Goal: Transaction & Acquisition: Purchase product/service

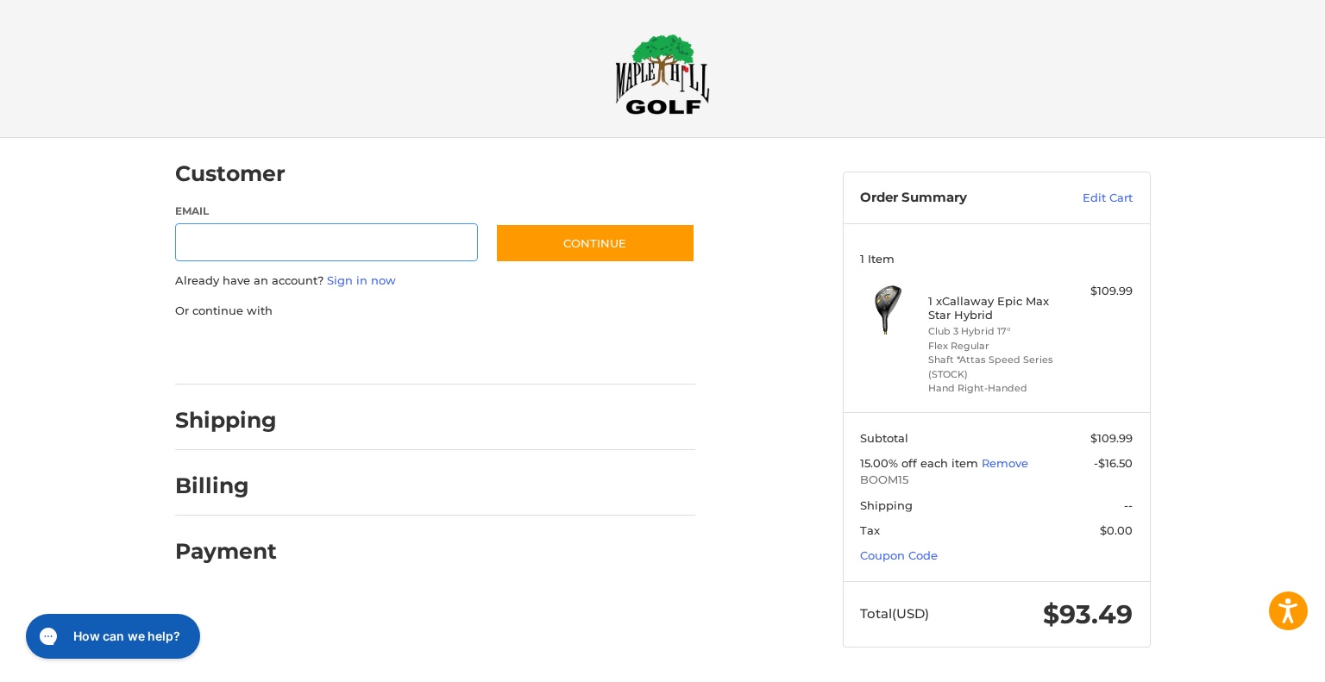
click at [0, 681] on div at bounding box center [0, 681] width 0 height 0
click at [913, 556] on link "Coupon Code" at bounding box center [899, 556] width 78 height 14
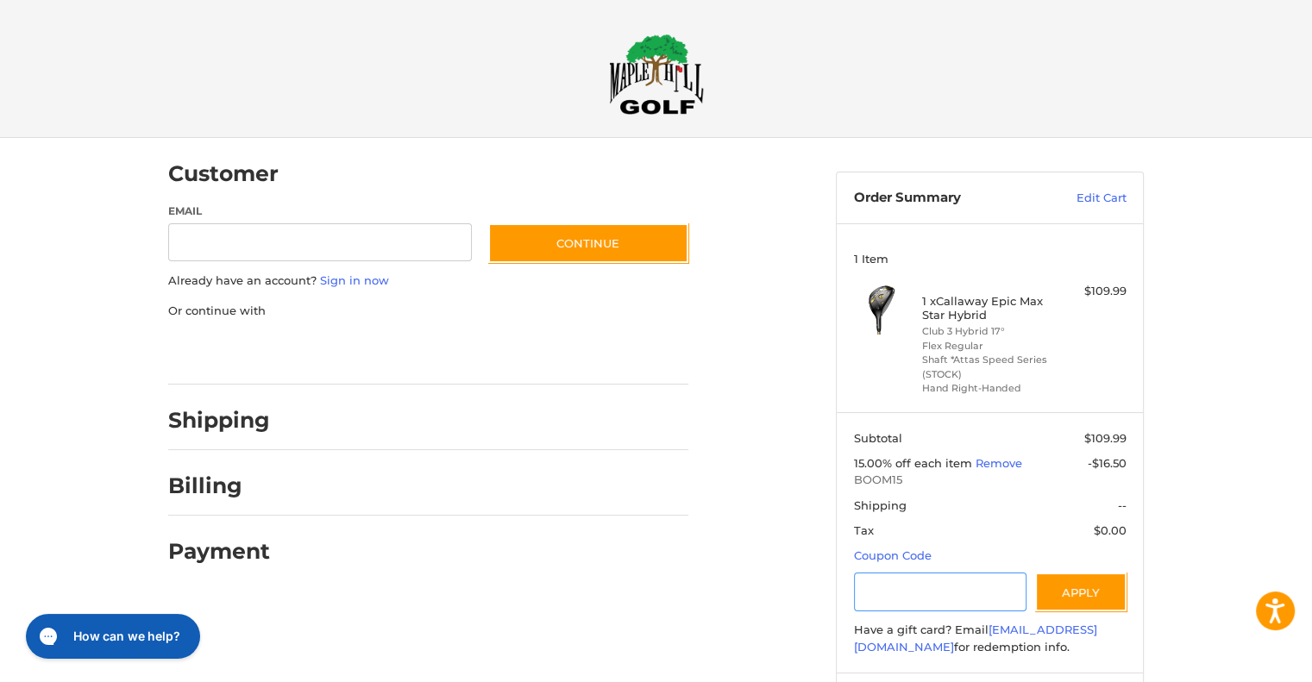
click at [896, 592] on input "Gift Certificate or Coupon Code" at bounding box center [940, 592] width 173 height 39
type input "**********"
click at [1078, 604] on button "Apply" at bounding box center [1080, 592] width 91 height 39
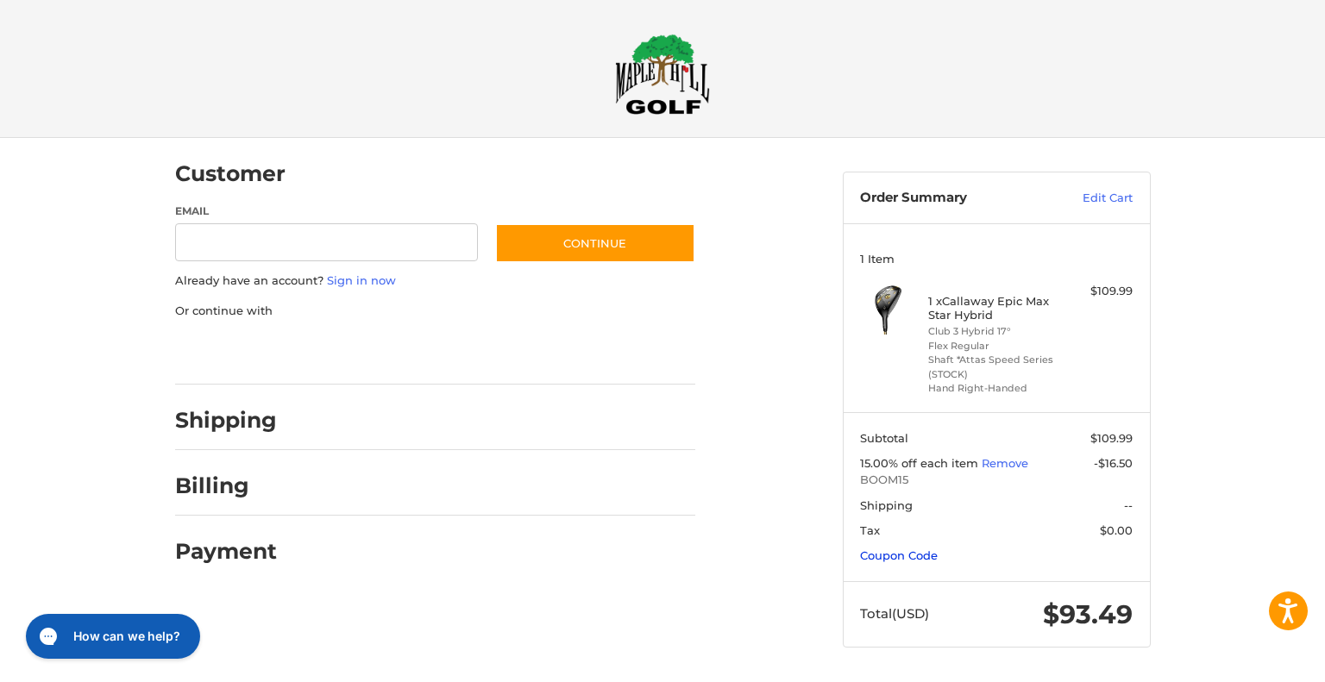
click at [902, 549] on link "Coupon Code" at bounding box center [899, 556] width 78 height 14
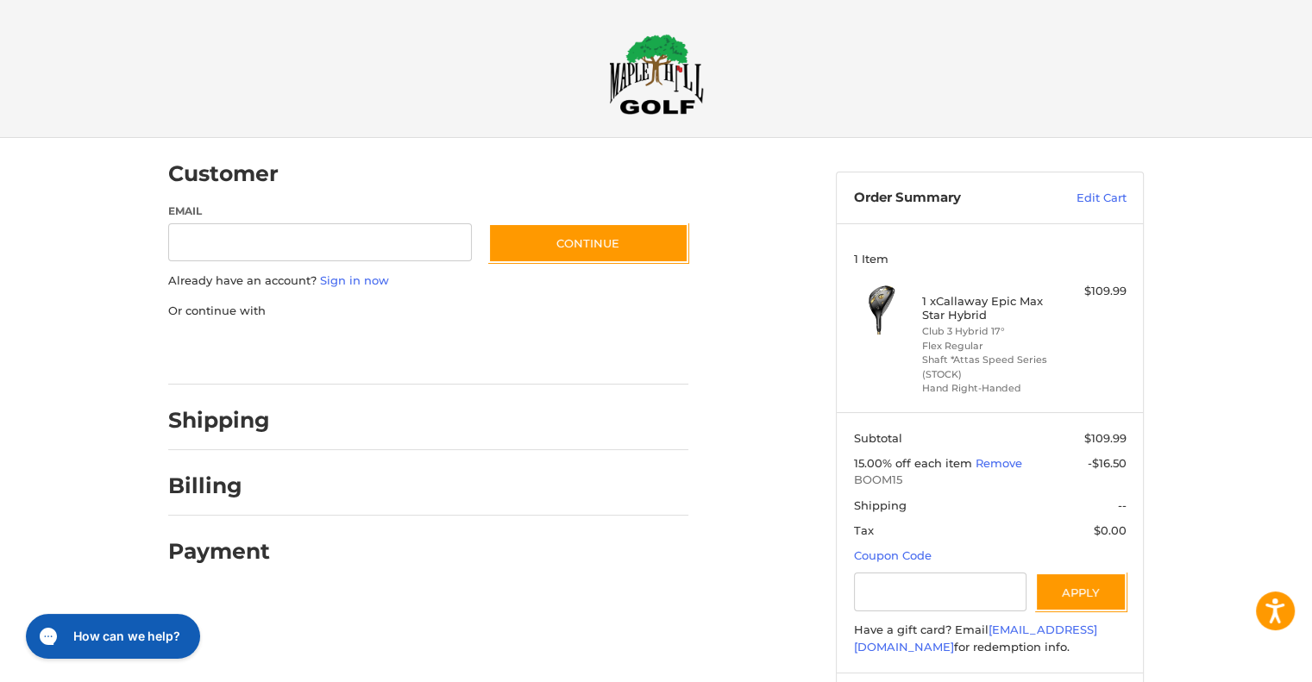
click at [1225, 482] on div "Customer Guest Customer Email Subscribe to our newsletter. Continue Already hav…" at bounding box center [656, 455] width 1312 height 634
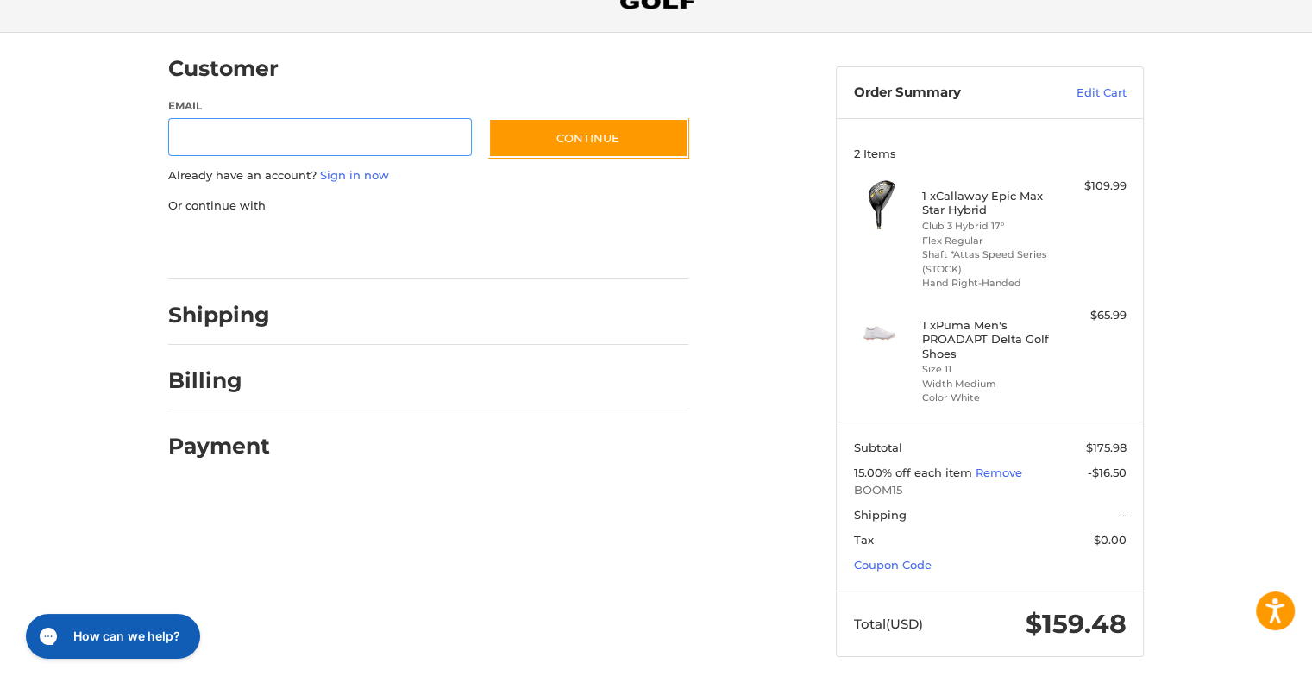
scroll to position [113, 0]
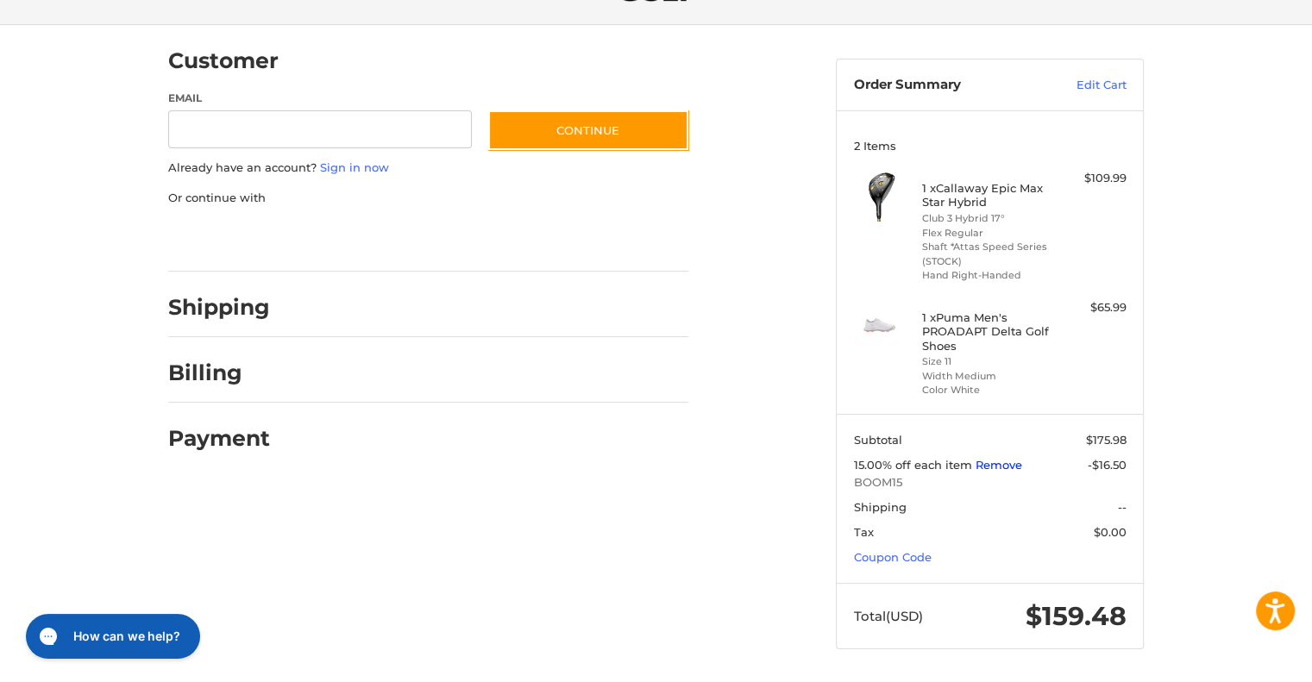
click at [1000, 466] on link "Remove" at bounding box center [998, 465] width 47 height 14
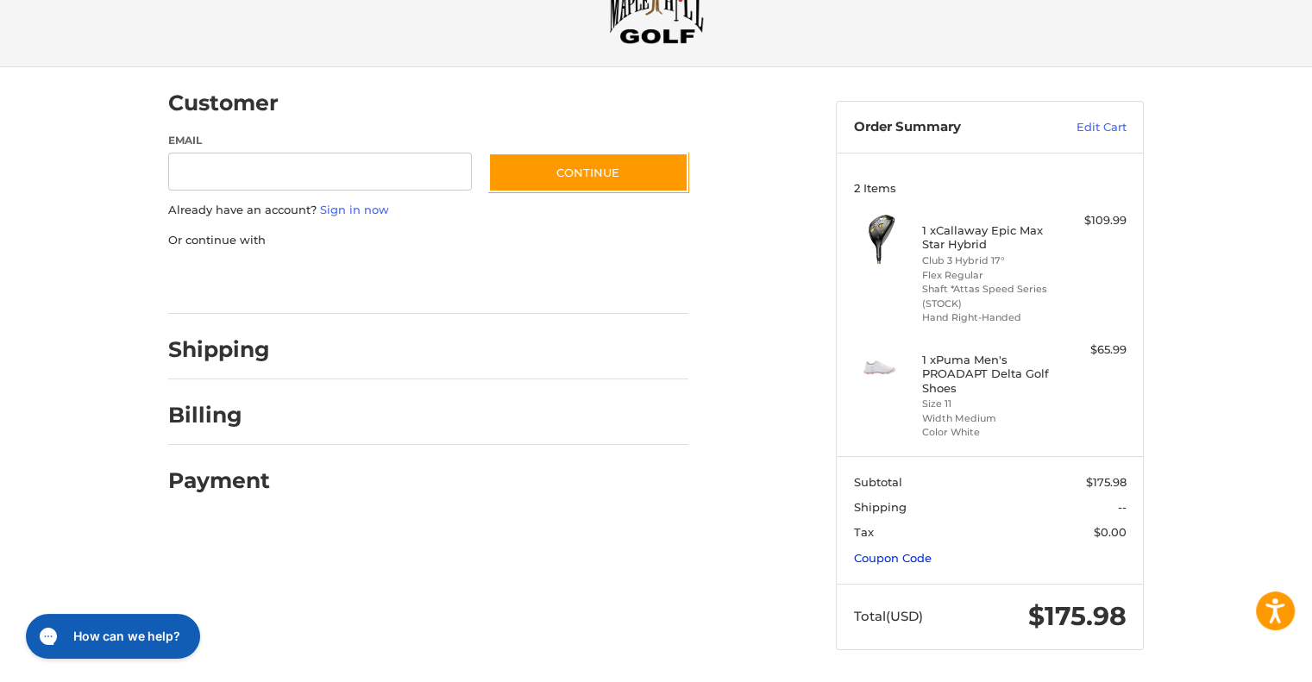
click at [888, 557] on link "Coupon Code" at bounding box center [893, 558] width 78 height 14
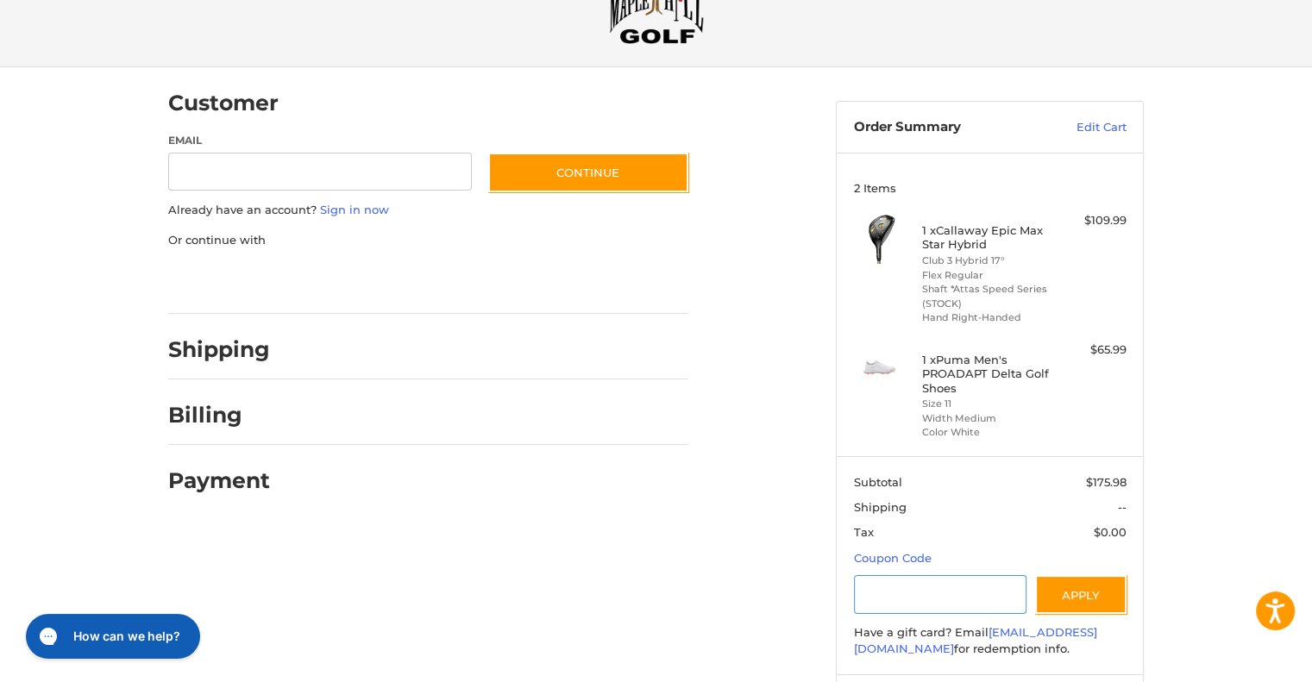
click at [918, 598] on input "Gift Certificate or Coupon Code" at bounding box center [940, 594] width 173 height 39
type input "*********"
click at [1069, 598] on button "Apply" at bounding box center [1080, 594] width 91 height 39
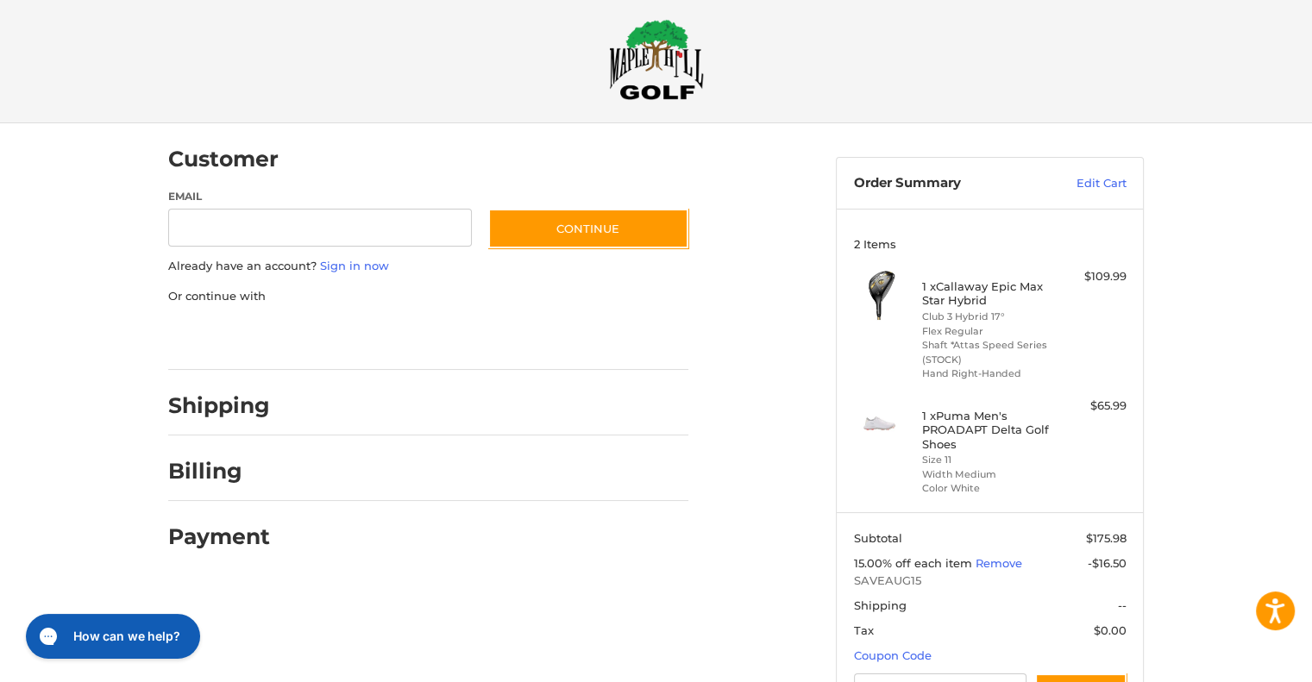
scroll to position [0, 0]
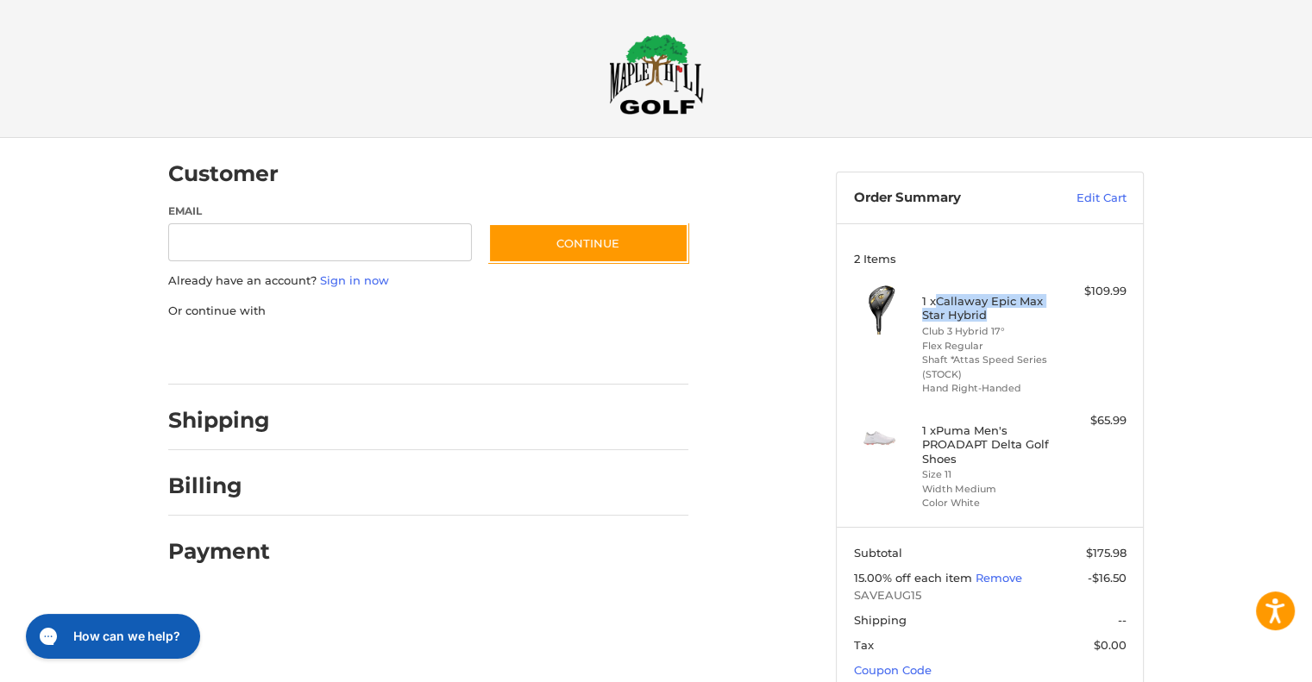
drag, startPoint x: 939, startPoint y: 302, endPoint x: 983, endPoint y: 315, distance: 45.8
click at [983, 315] on h4 "1 x Callaway Epic Max Star Hybrid" at bounding box center [988, 308] width 132 height 28
copy h4 "Callaway Epic Max Star Hybrid"
